Goal: Task Accomplishment & Management: Use online tool/utility

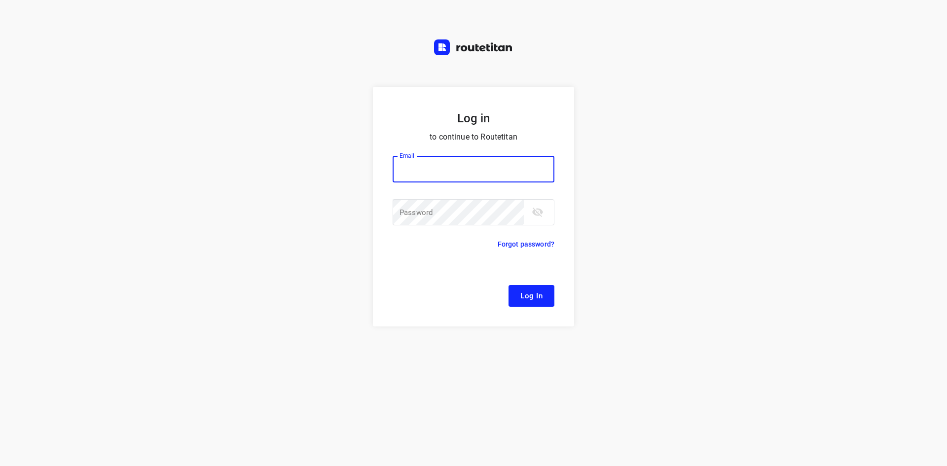
click at [426, 177] on input "email" at bounding box center [474, 169] width 162 height 27
type input "[EMAIL_ADDRESS][DOMAIN_NAME]"
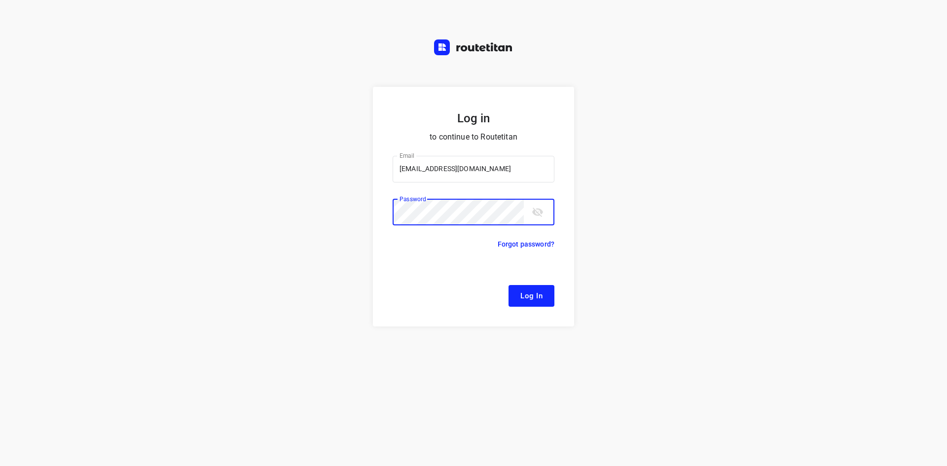
click at [509, 285] on button "Log In" at bounding box center [532, 296] width 46 height 22
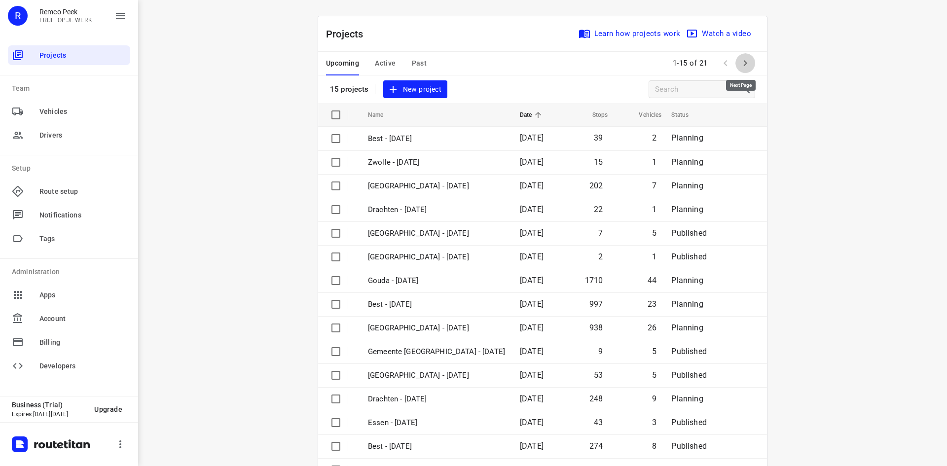
click at [736, 62] on button "button" at bounding box center [746, 63] width 20 height 20
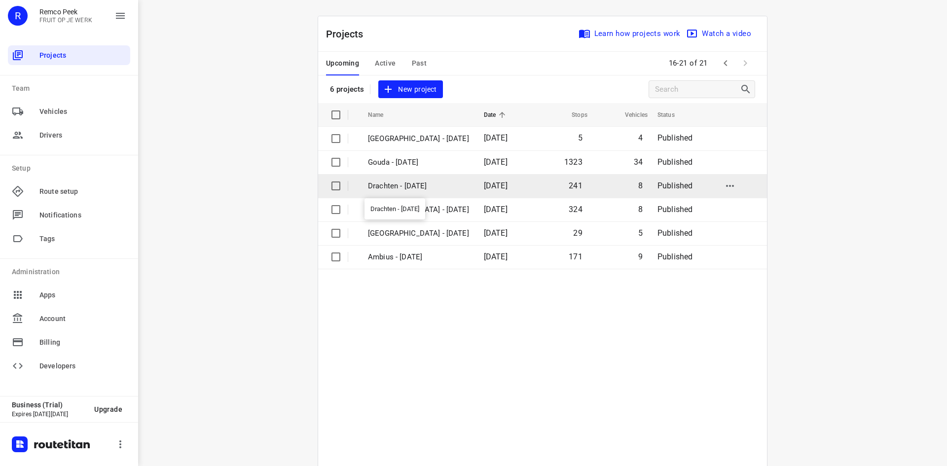
click at [390, 181] on p "Drachten - [DATE]" at bounding box center [418, 186] width 101 height 11
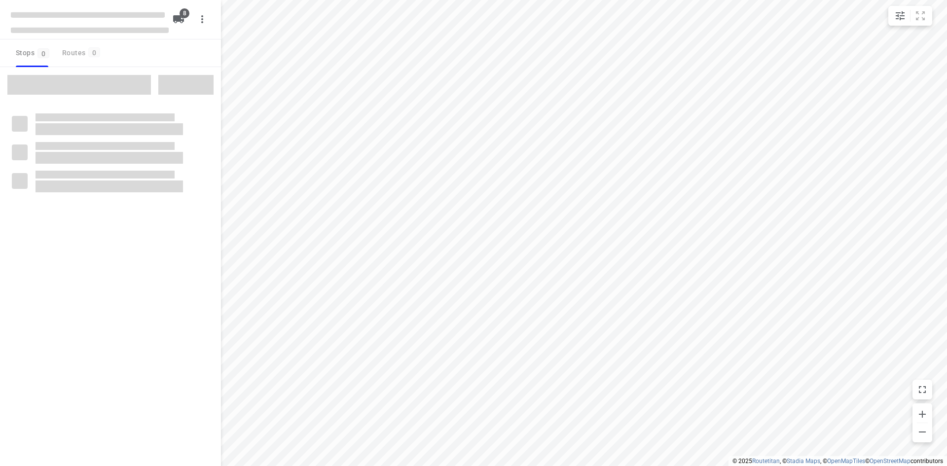
type input "distance"
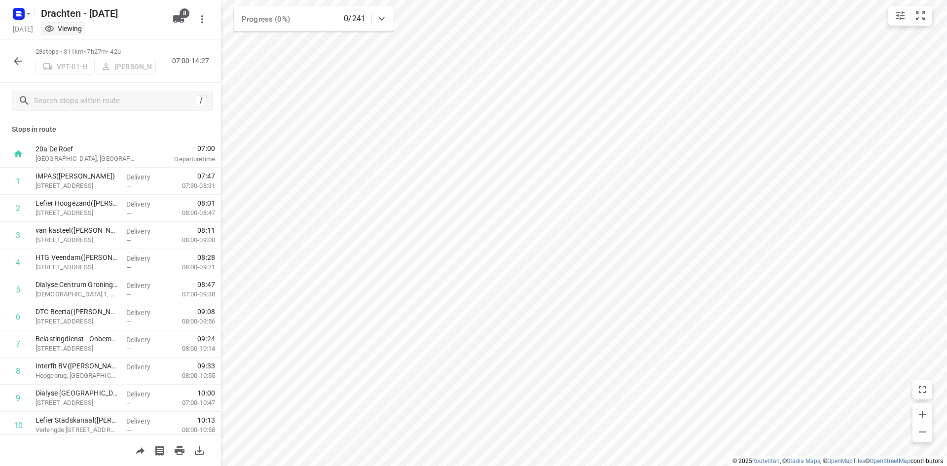
click at [14, 64] on icon "button" at bounding box center [18, 61] width 12 height 12
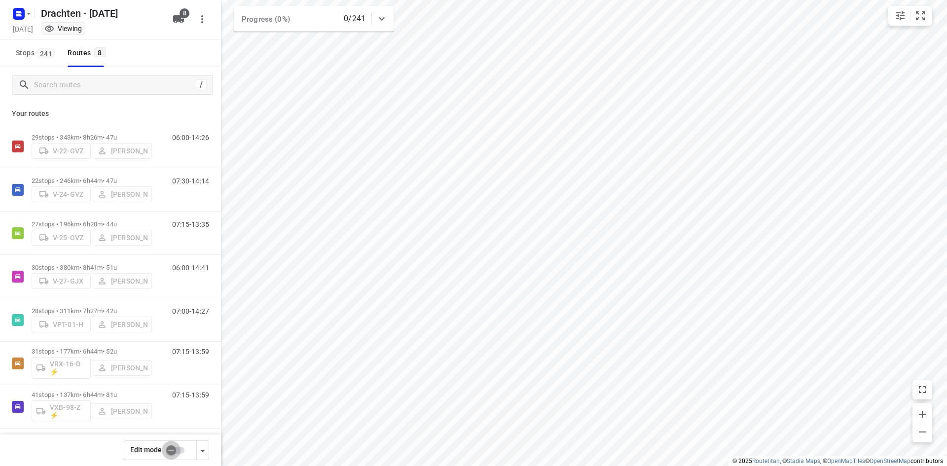
click at [176, 443] on input "checkbox" at bounding box center [171, 450] width 56 height 19
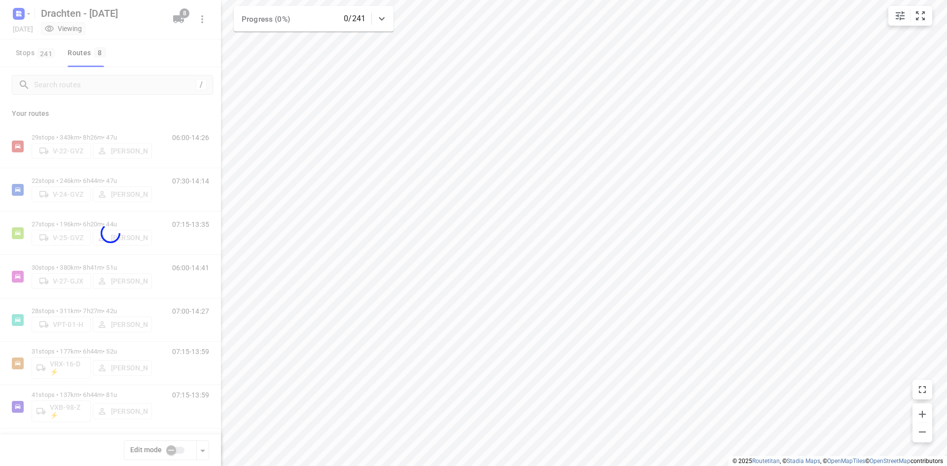
checkbox input "true"
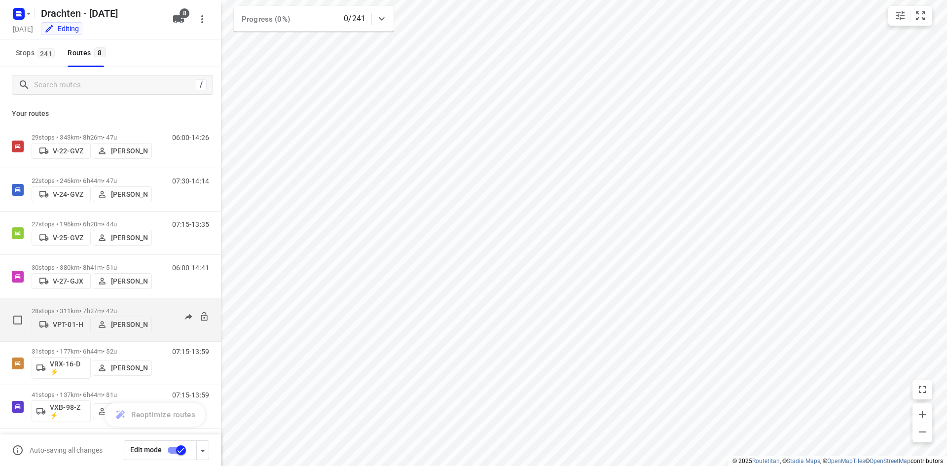
click at [115, 321] on p "[PERSON_NAME]" at bounding box center [129, 325] width 37 height 8
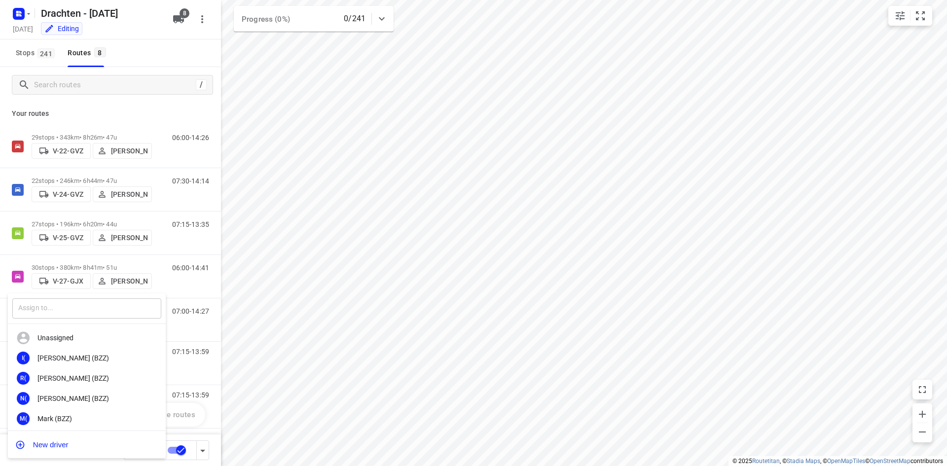
click at [115, 314] on input "text" at bounding box center [86, 308] width 149 height 20
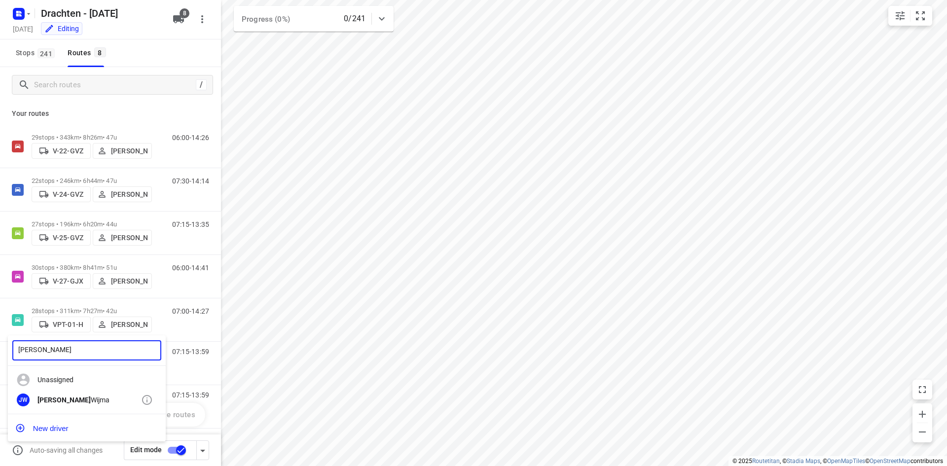
type input "[PERSON_NAME]"
click at [63, 393] on div "[PERSON_NAME]" at bounding box center [87, 400] width 158 height 20
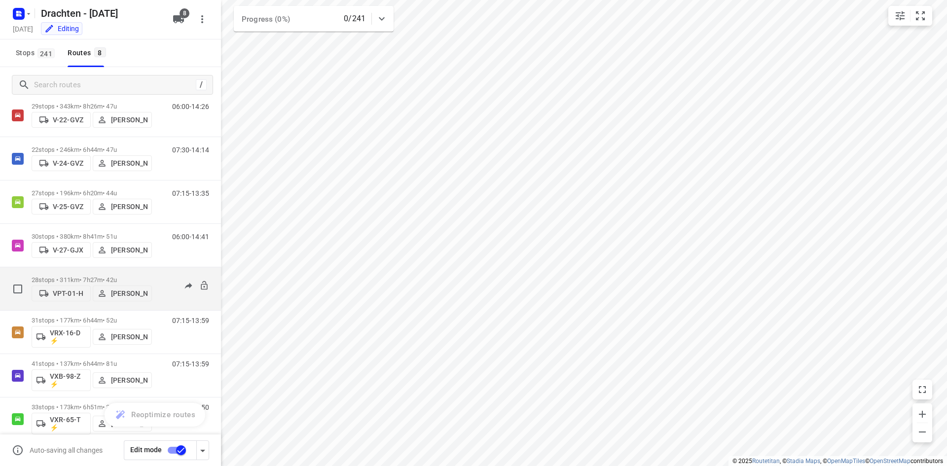
scroll to position [47, 0]
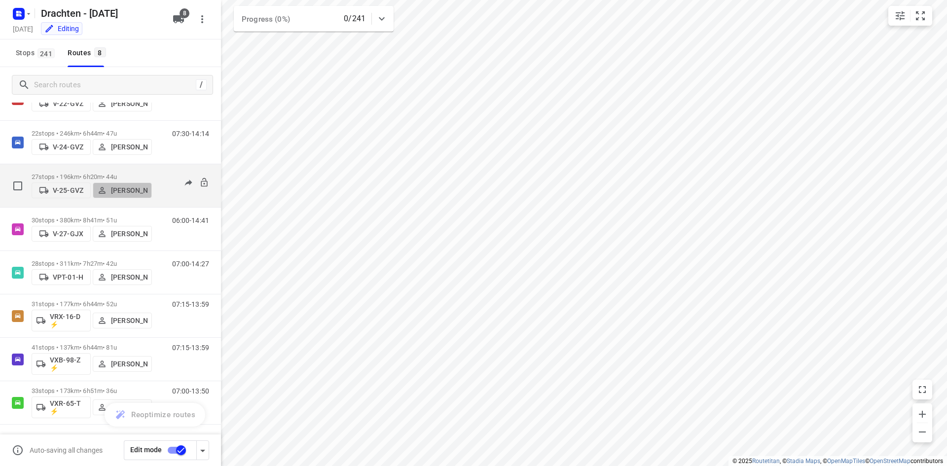
click at [110, 185] on span "[PERSON_NAME]" at bounding box center [122, 190] width 50 height 10
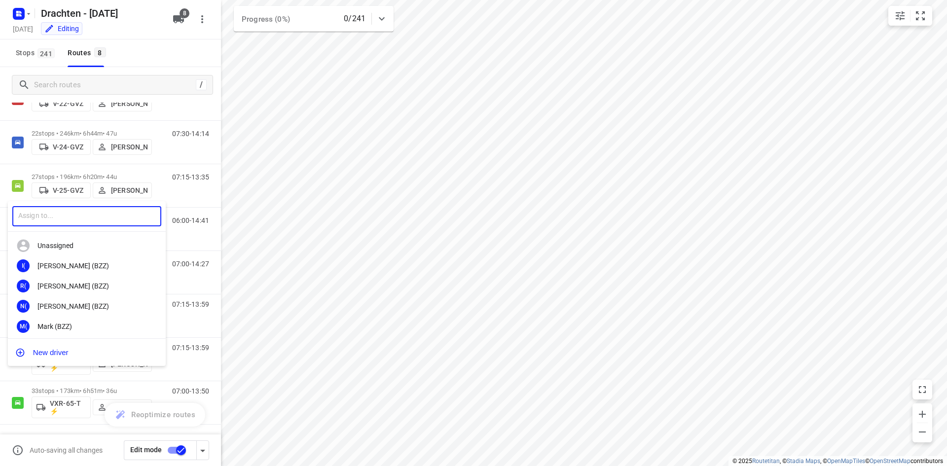
click at [106, 215] on input "text" at bounding box center [86, 216] width 149 height 20
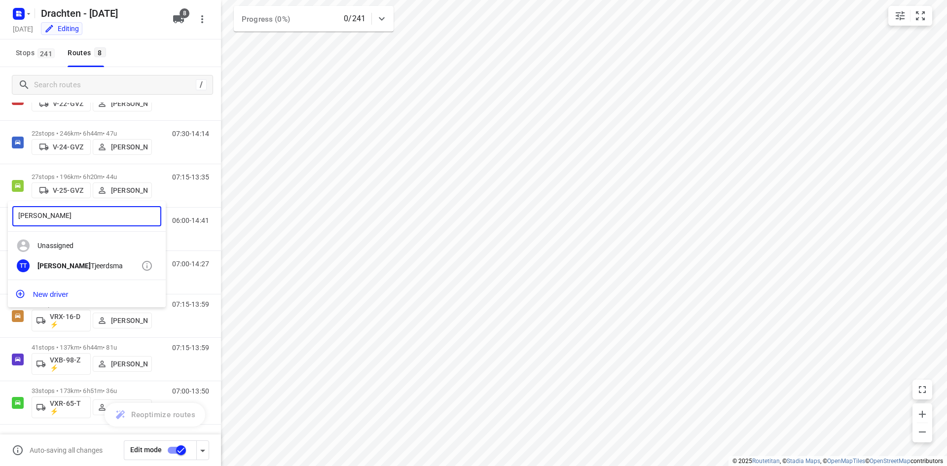
type input "[PERSON_NAME]"
click at [78, 260] on div "TT [PERSON_NAME]" at bounding box center [87, 266] width 158 height 20
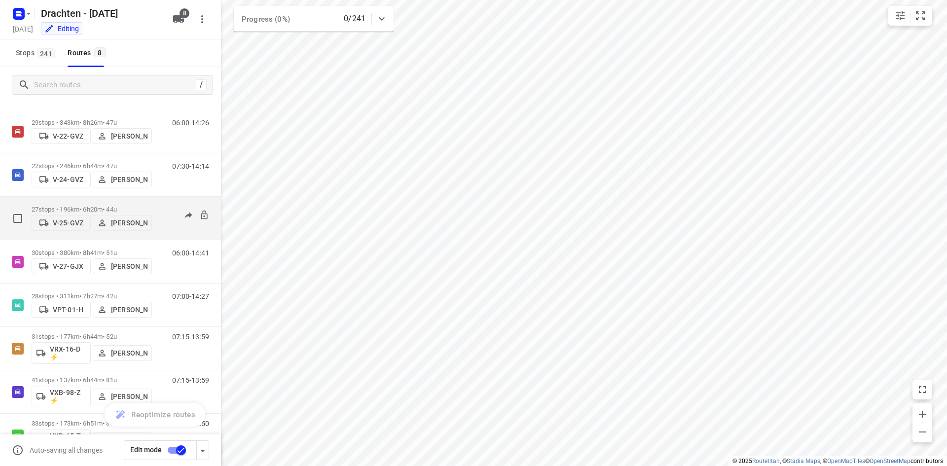
scroll to position [0, 0]
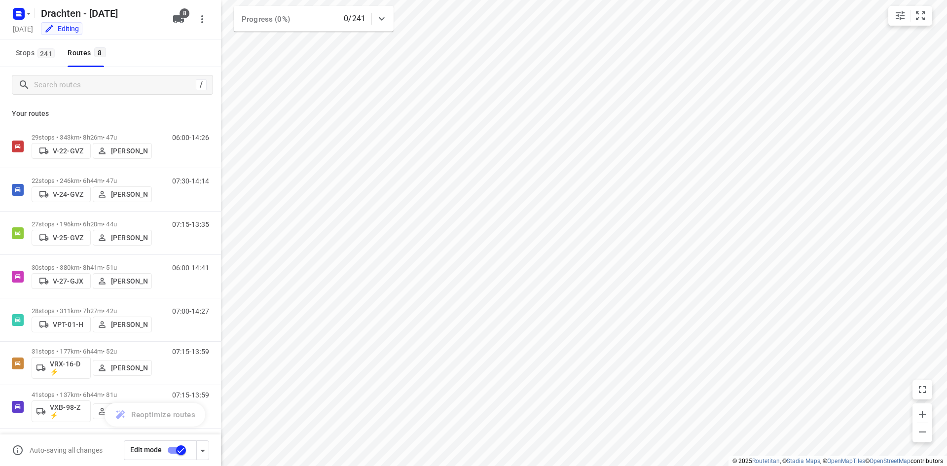
click at [174, 449] on input "checkbox" at bounding box center [181, 450] width 56 height 19
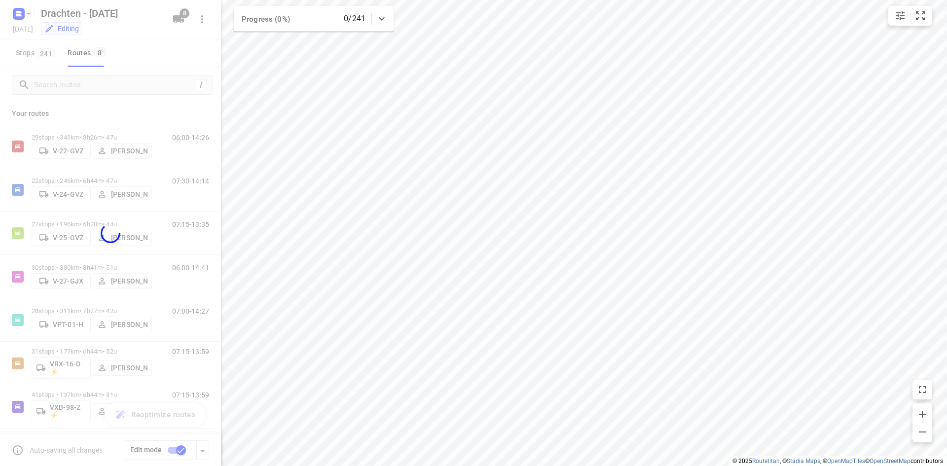
checkbox input "false"
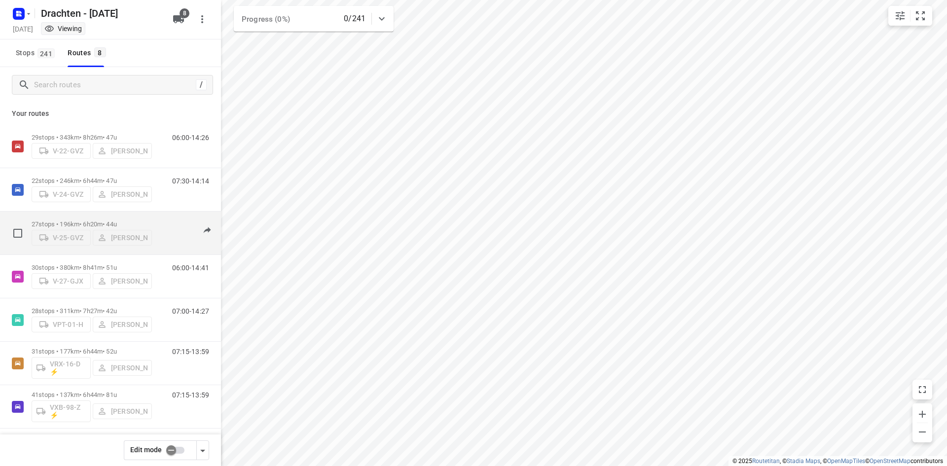
click at [116, 221] on p "27 stops • 196km • 6h20m • 44u" at bounding box center [92, 224] width 120 height 7
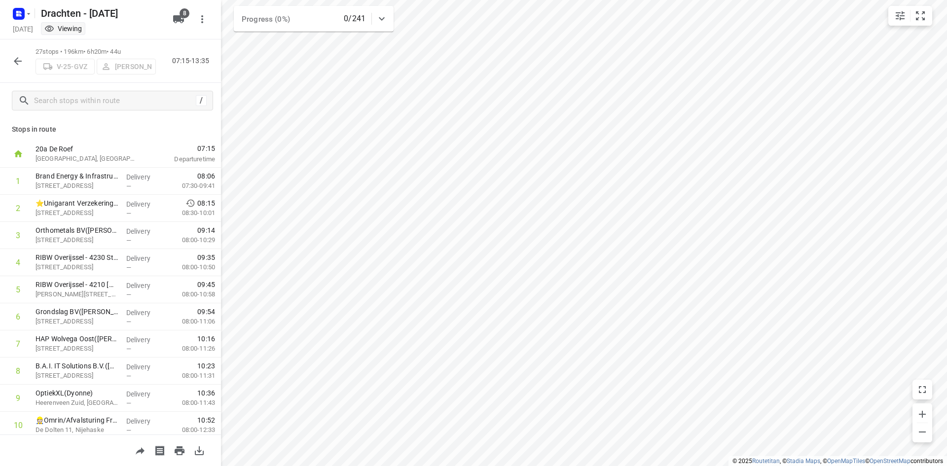
click at [17, 70] on button "button" at bounding box center [18, 61] width 20 height 20
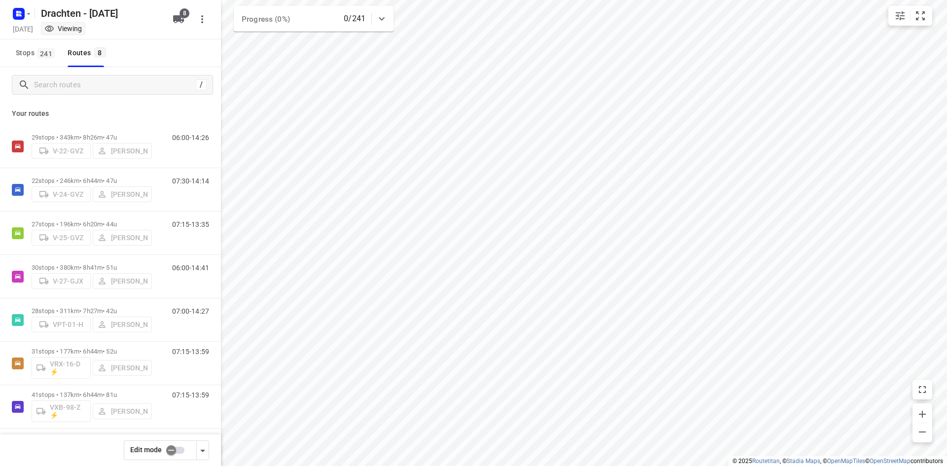
click at [170, 446] on input "checkbox" at bounding box center [171, 450] width 56 height 19
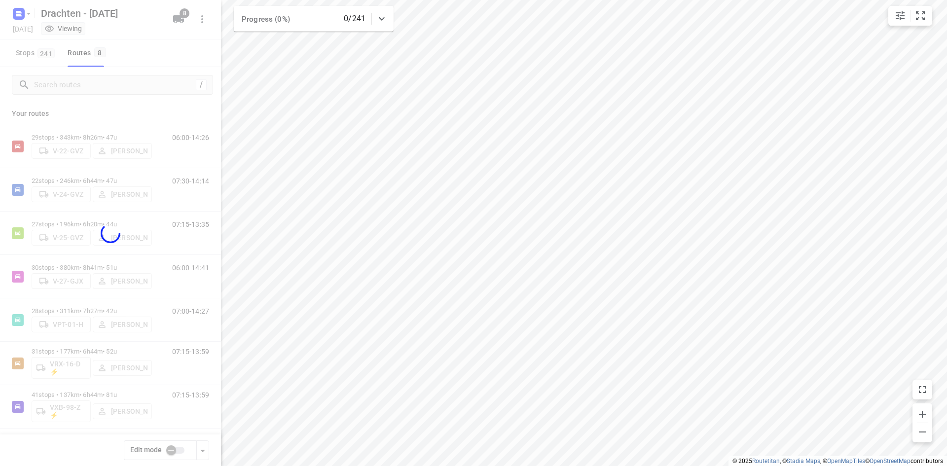
checkbox input "true"
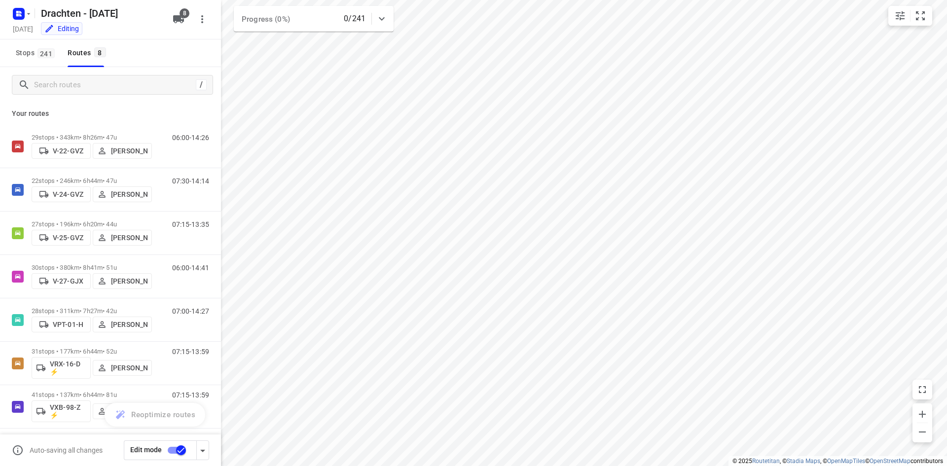
click at [114, 264] on p "30 stops • 380km • 8h41m • 51u" at bounding box center [92, 267] width 120 height 7
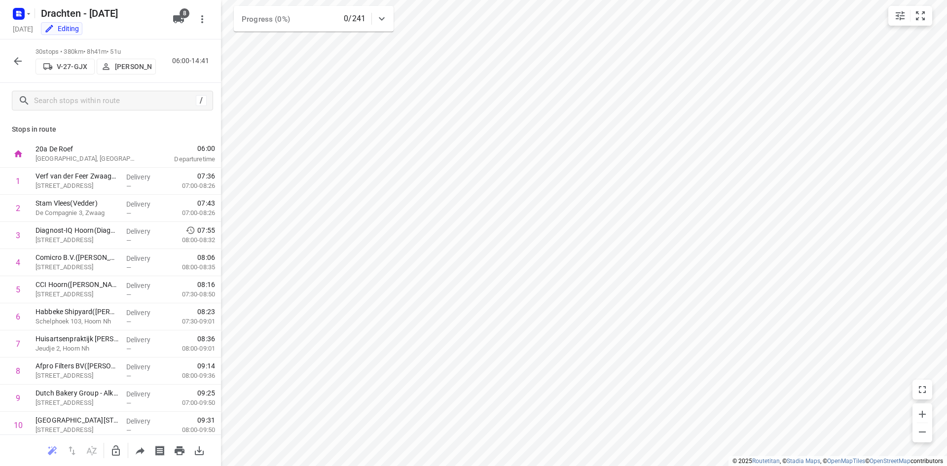
click at [128, 63] on p "[PERSON_NAME]" at bounding box center [133, 67] width 37 height 8
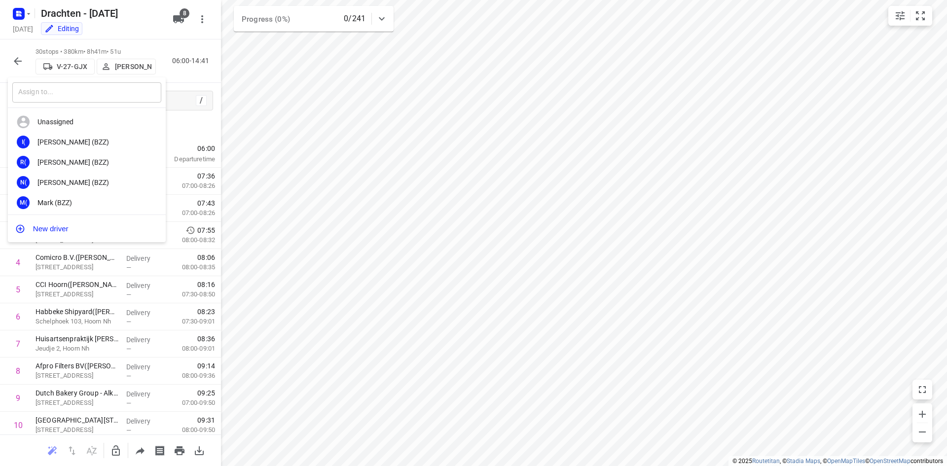
click at [104, 90] on input "text" at bounding box center [86, 92] width 149 height 20
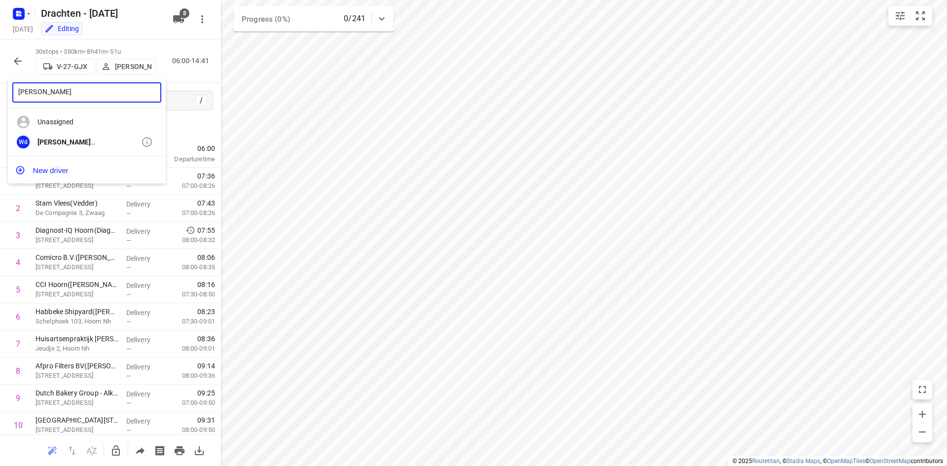
type input "[PERSON_NAME]"
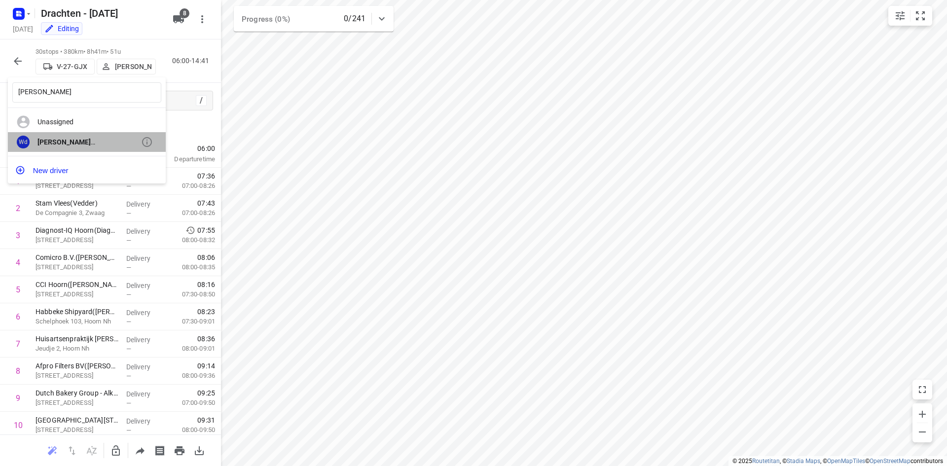
click at [80, 136] on div "Wd [PERSON_NAME]" at bounding box center [87, 142] width 158 height 20
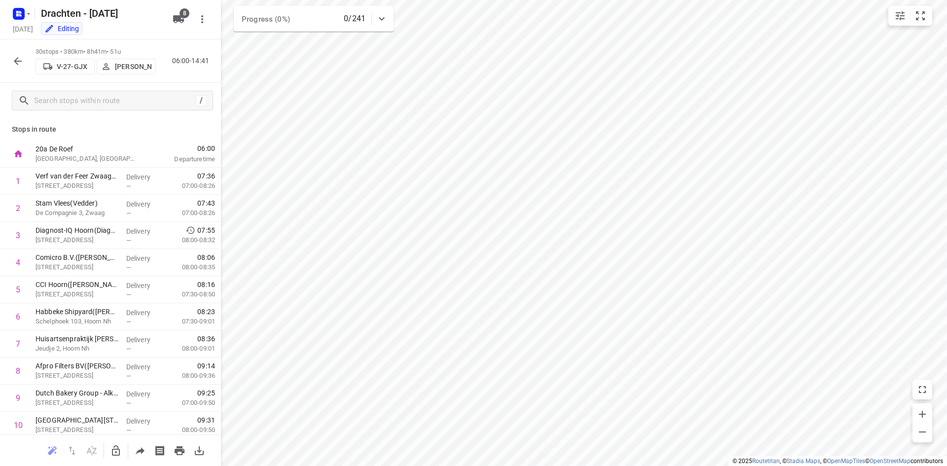
click at [20, 65] on icon "button" at bounding box center [18, 61] width 12 height 12
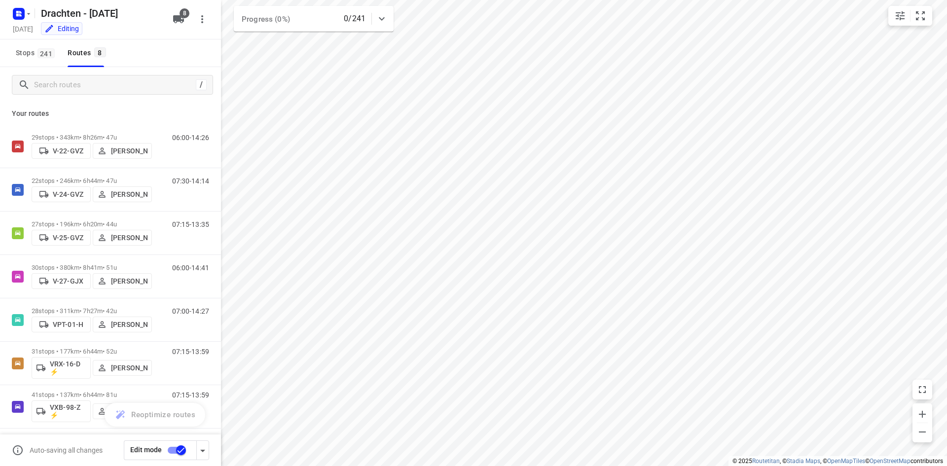
click at [181, 450] on input "checkbox" at bounding box center [181, 450] width 56 height 19
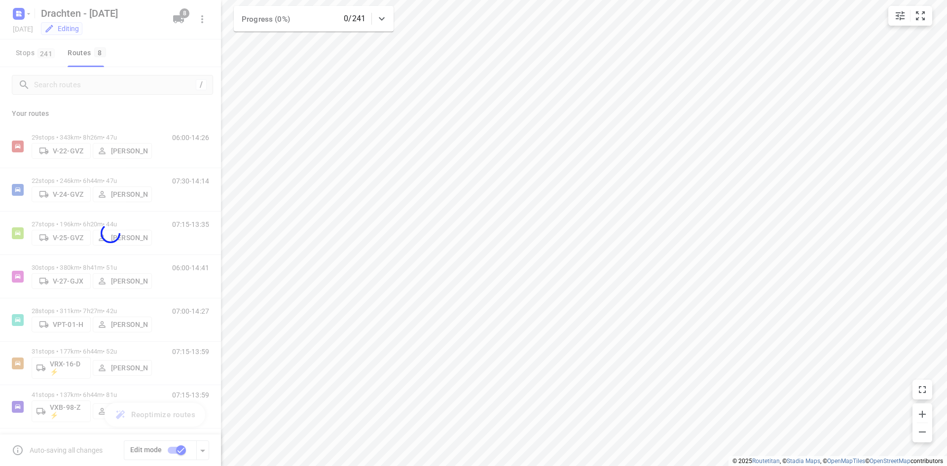
checkbox input "false"
